Goal: Consume media (video, audio): Consume media (video, audio)

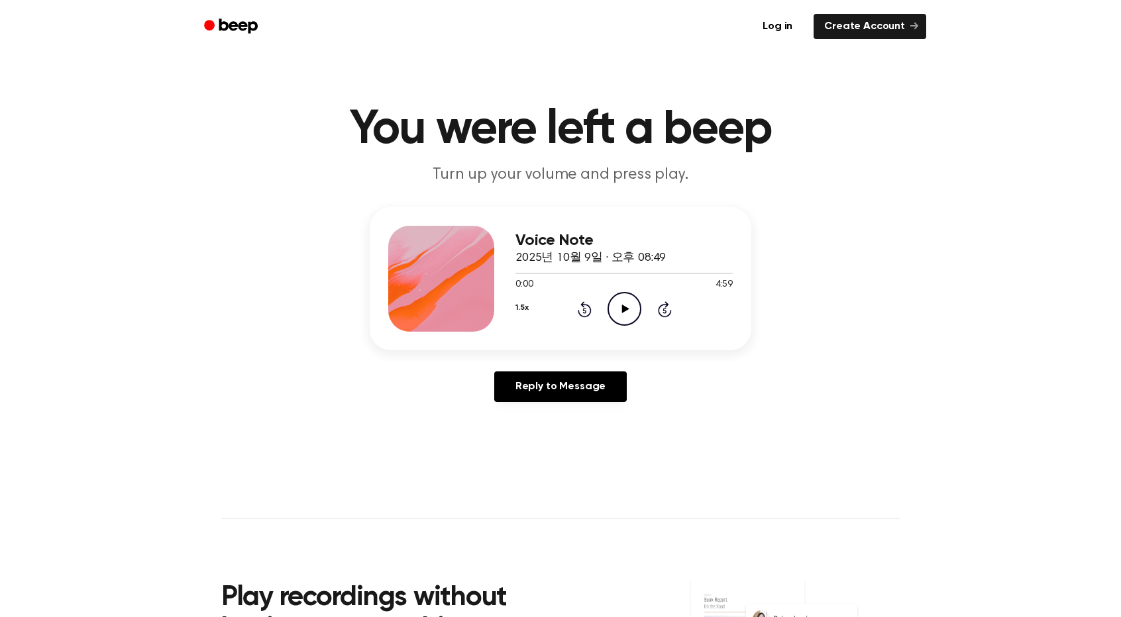
click at [627, 313] on icon "Play Audio" at bounding box center [625, 309] width 34 height 34
click at [579, 273] on div at bounding box center [623, 273] width 217 height 1
click at [621, 303] on icon "Play Audio" at bounding box center [625, 309] width 34 height 34
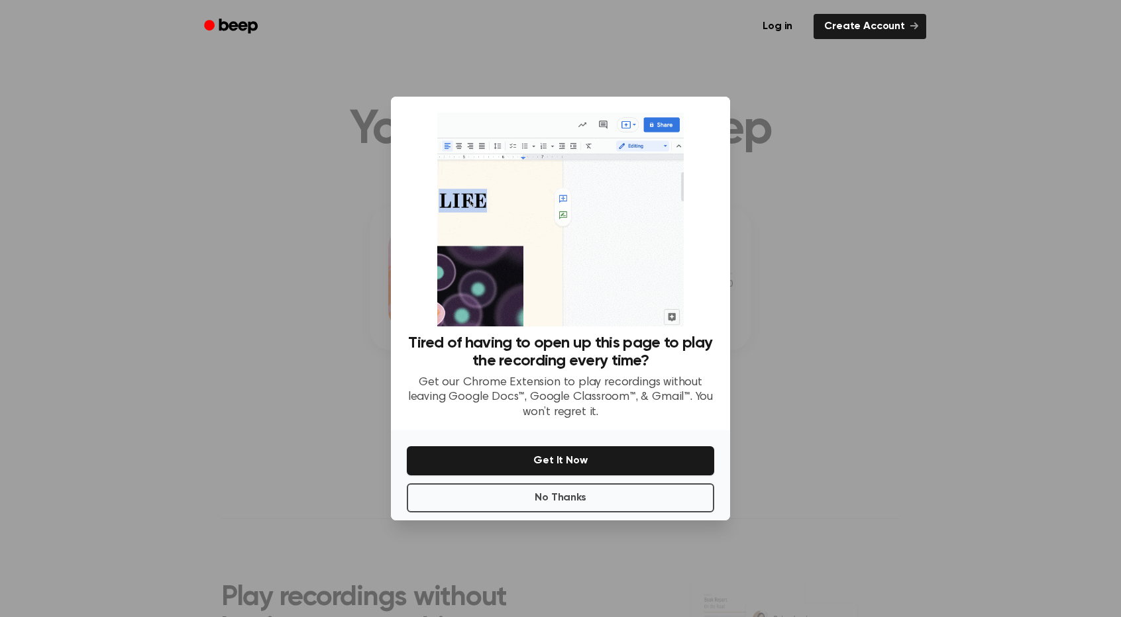
click at [792, 313] on div at bounding box center [560, 308] width 1121 height 617
click at [623, 504] on button "No Thanks" at bounding box center [560, 498] width 307 height 29
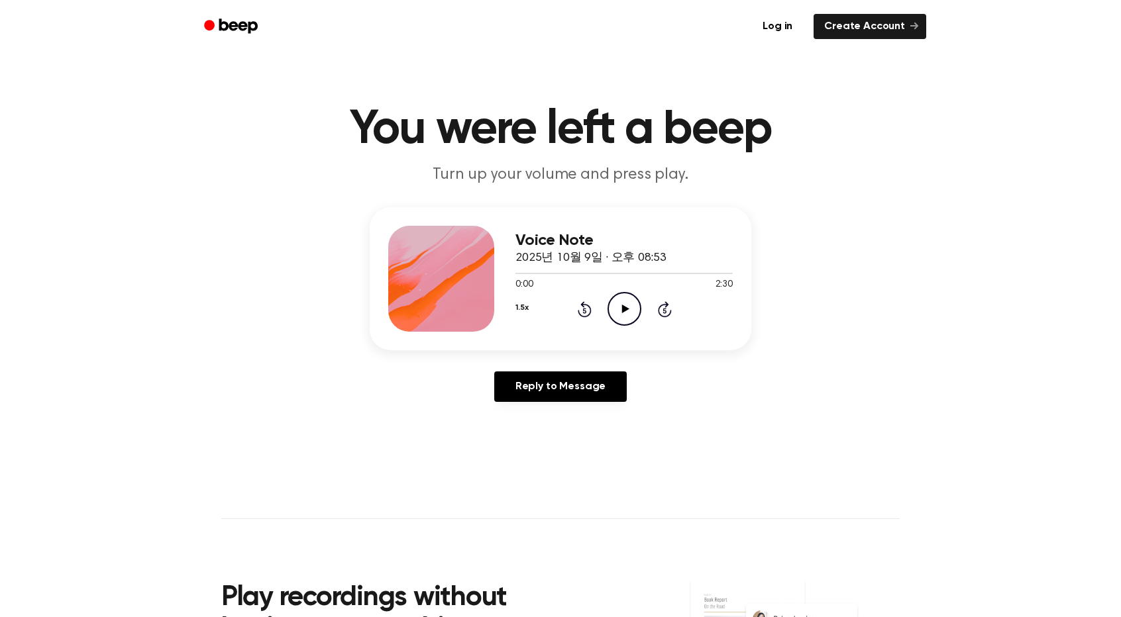
click at [616, 308] on icon "Play Audio" at bounding box center [625, 309] width 34 height 34
click at [897, 329] on div "Voice Note 2025년 10월 9일 · 오후 08:53 2:19 2:30 Your browser does not support the …" at bounding box center [560, 309] width 1089 height 205
click at [633, 312] on icon "Pause Audio" at bounding box center [625, 309] width 34 height 34
